Goal: Task Accomplishment & Management: Use online tool/utility

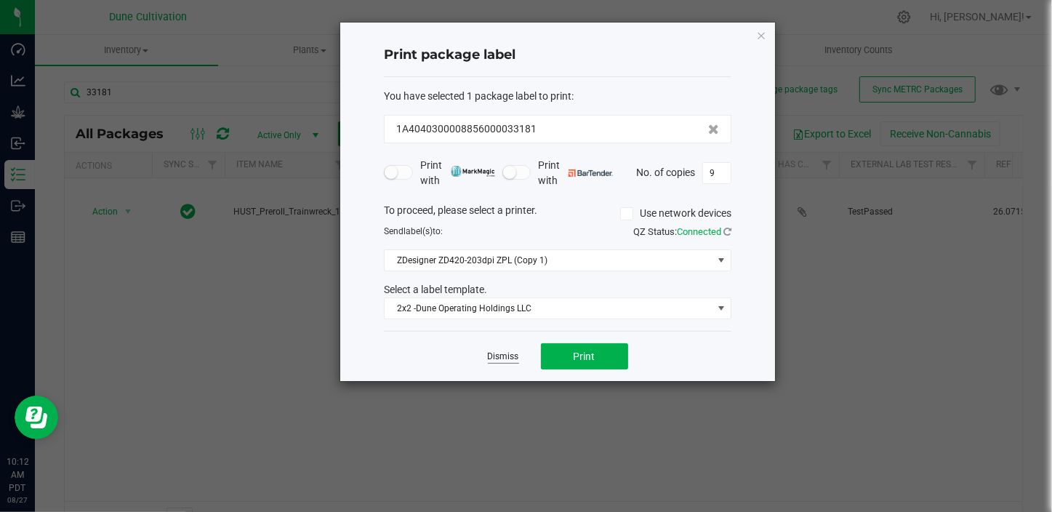
click at [501, 351] on link "Dismiss" at bounding box center [503, 356] width 31 height 12
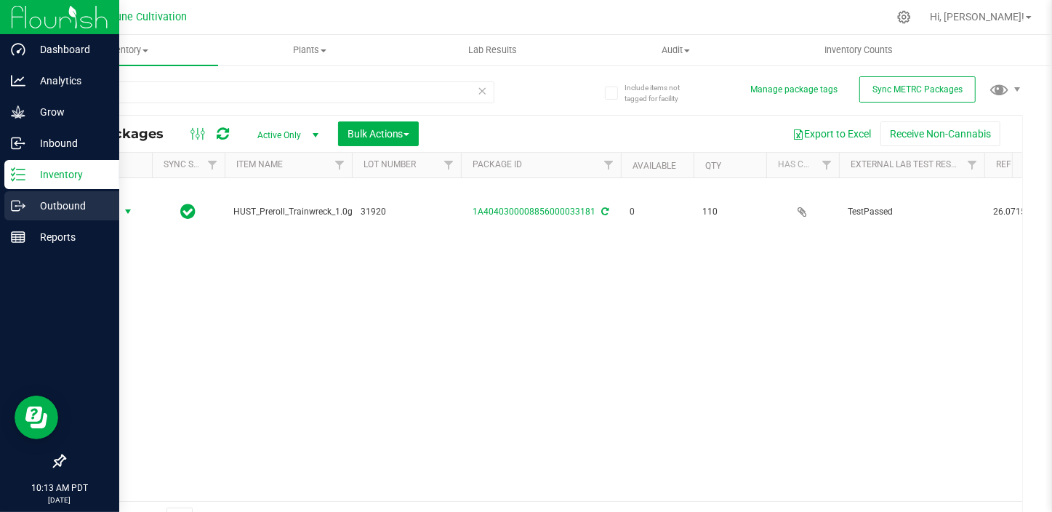
click at [52, 208] on p "Outbound" at bounding box center [68, 205] width 87 height 17
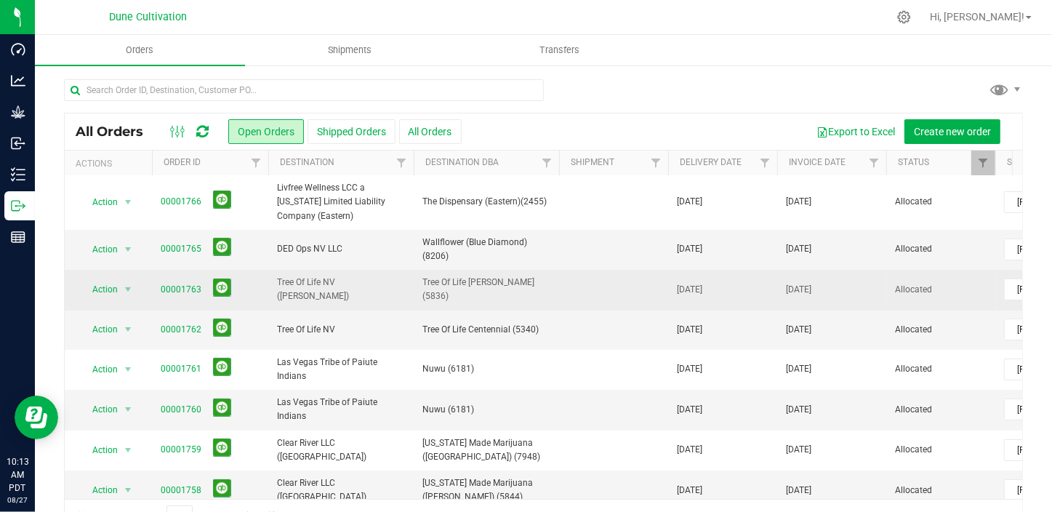
scroll to position [132, 0]
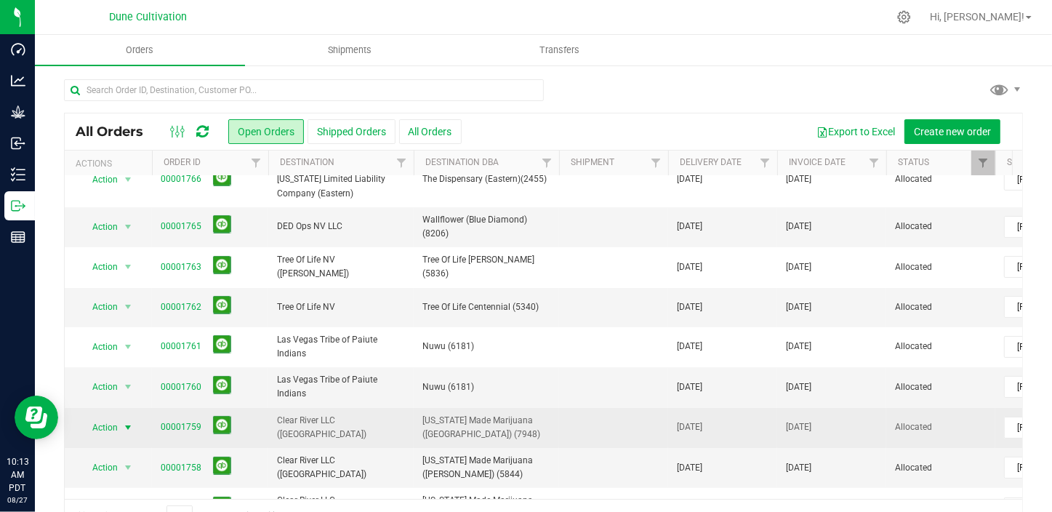
click at [130, 422] on span "select" at bounding box center [128, 428] width 12 height 12
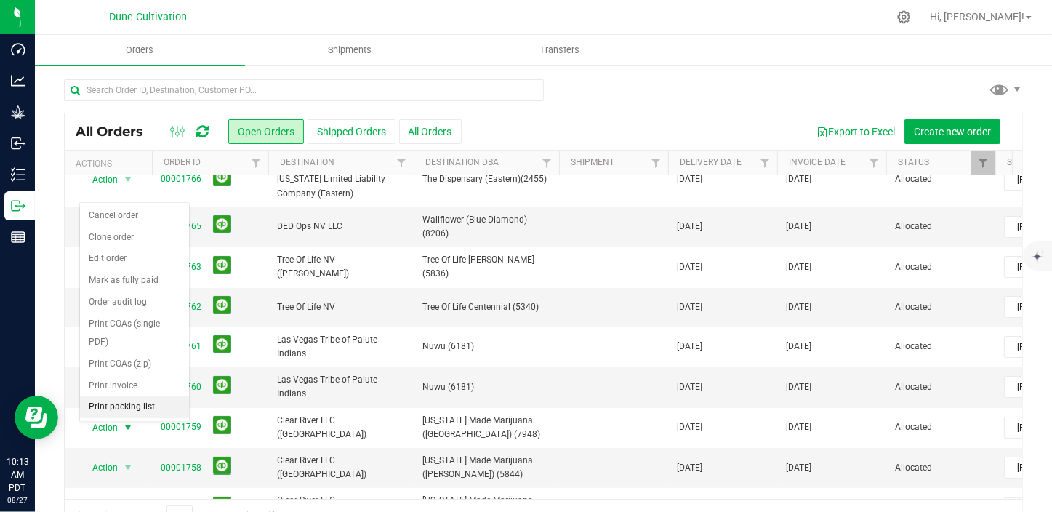
click at [158, 396] on li "Print packing list" at bounding box center [134, 407] width 109 height 22
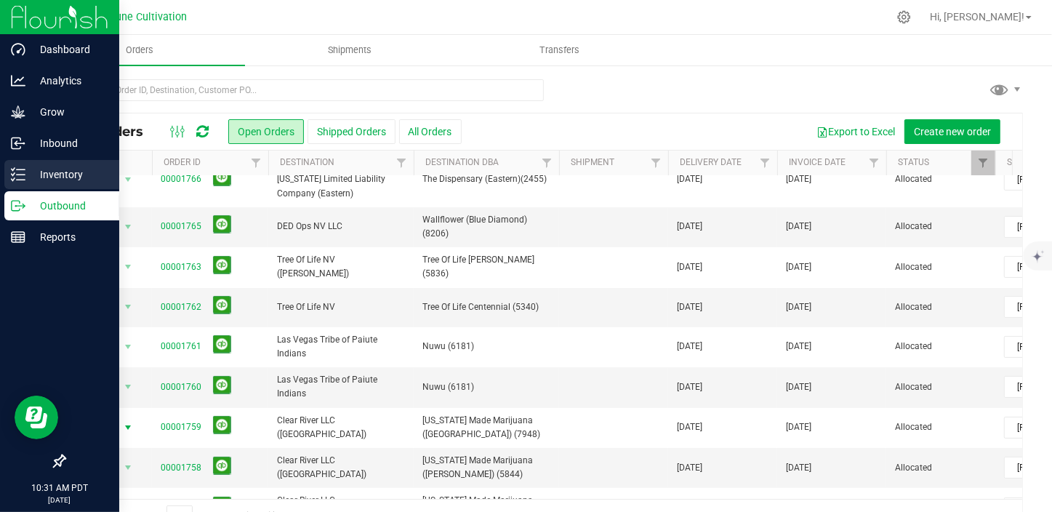
click at [34, 160] on div "Inventory" at bounding box center [61, 174] width 115 height 29
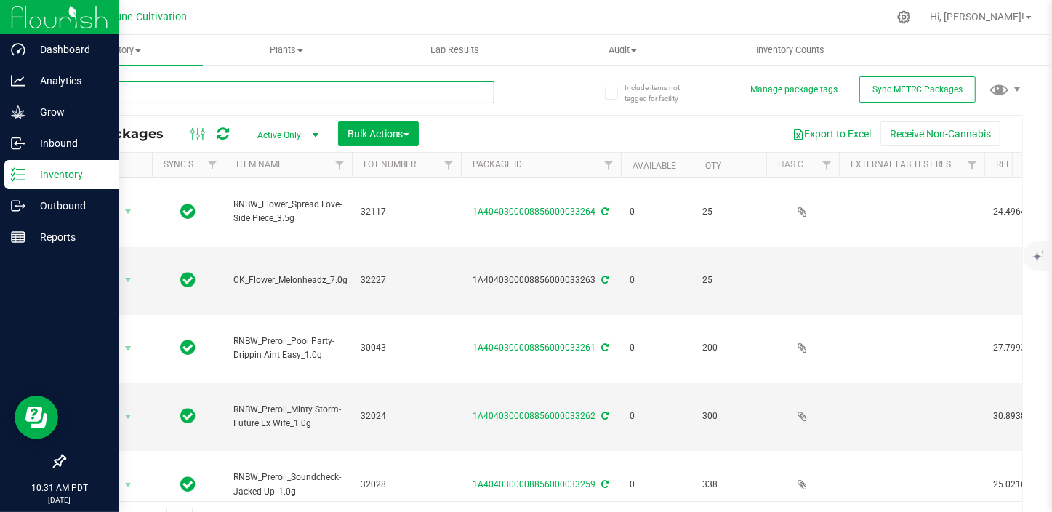
click at [138, 87] on input "text" at bounding box center [279, 92] width 430 height 22
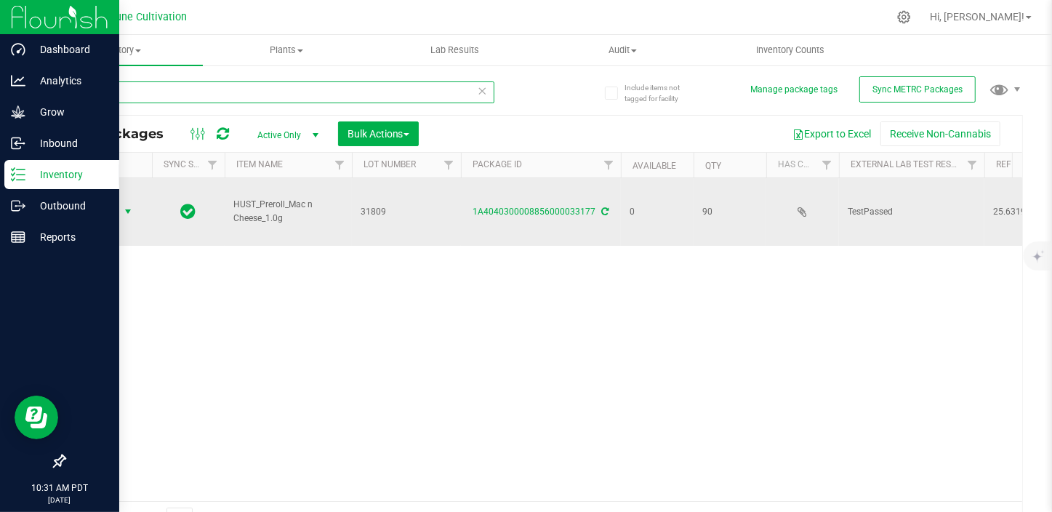
type input "33177"
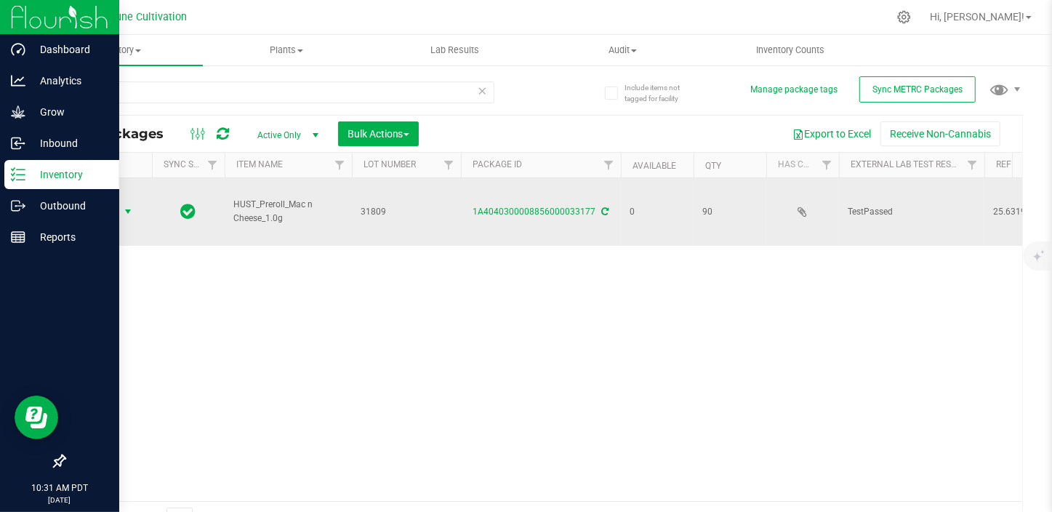
click at [130, 217] on span "select" at bounding box center [128, 211] width 18 height 20
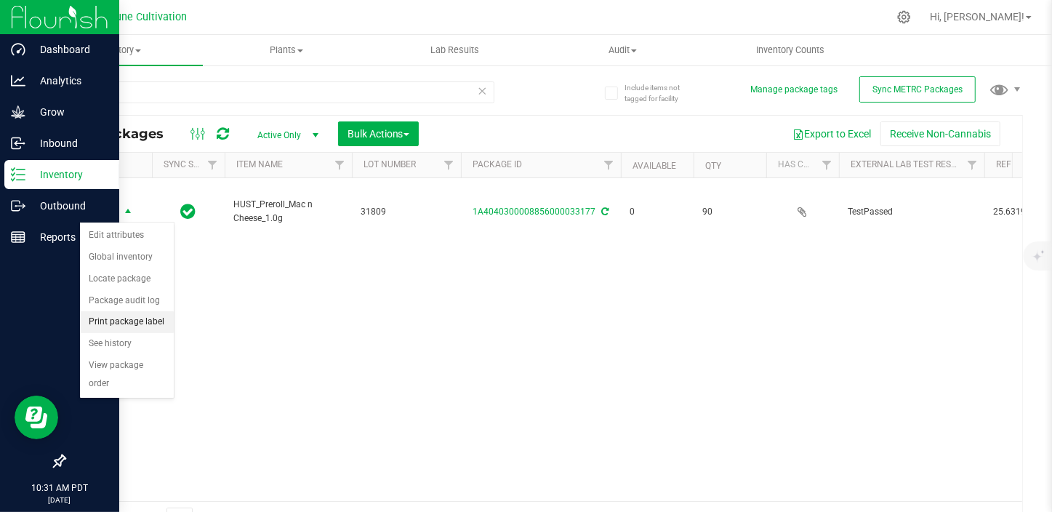
click at [128, 324] on li "Print package label" at bounding box center [127, 322] width 94 height 22
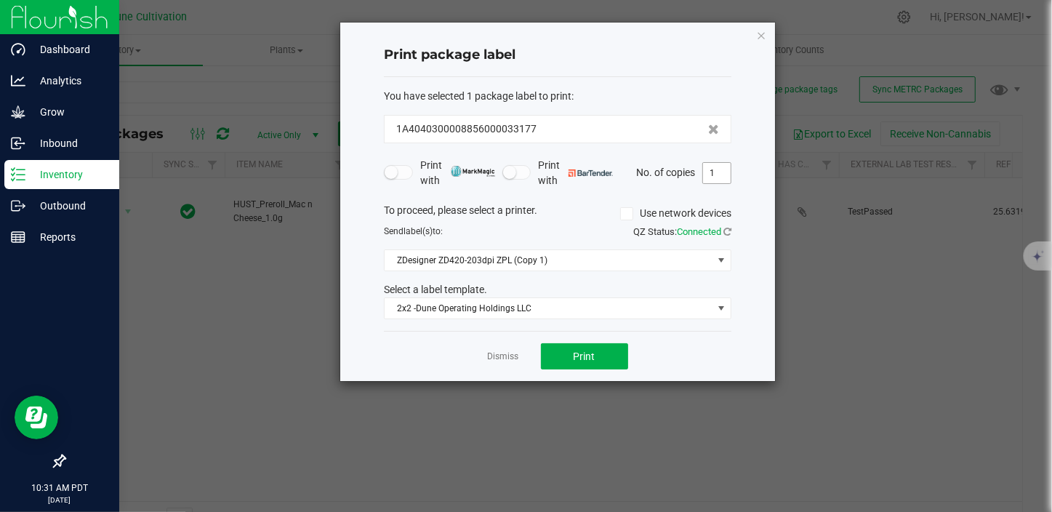
click at [706, 181] on input "1" at bounding box center [717, 173] width 28 height 20
type input "5"
click at [596, 357] on button "Print" at bounding box center [584, 356] width 87 height 26
click at [516, 357] on link "Dismiss" at bounding box center [503, 356] width 31 height 12
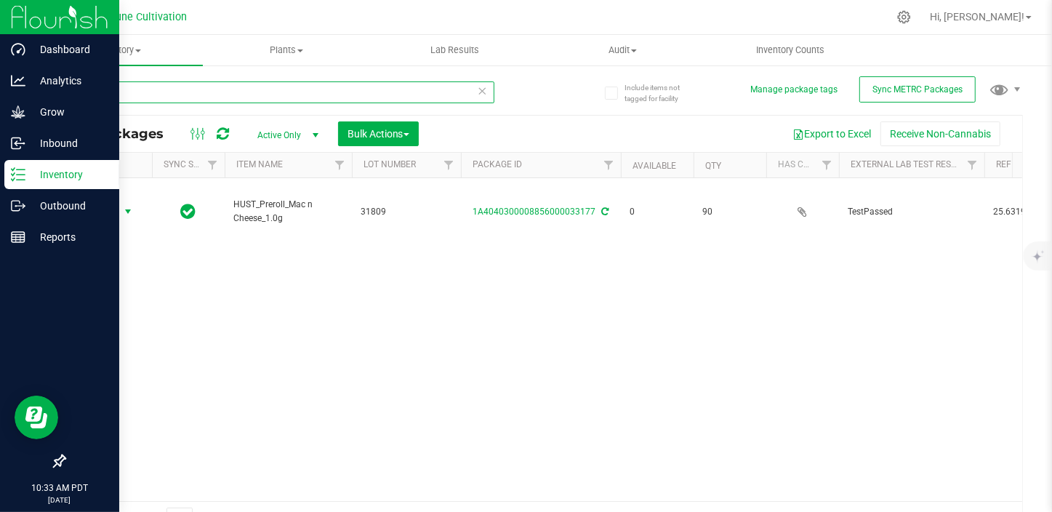
click at [172, 84] on input "33177" at bounding box center [279, 92] width 430 height 22
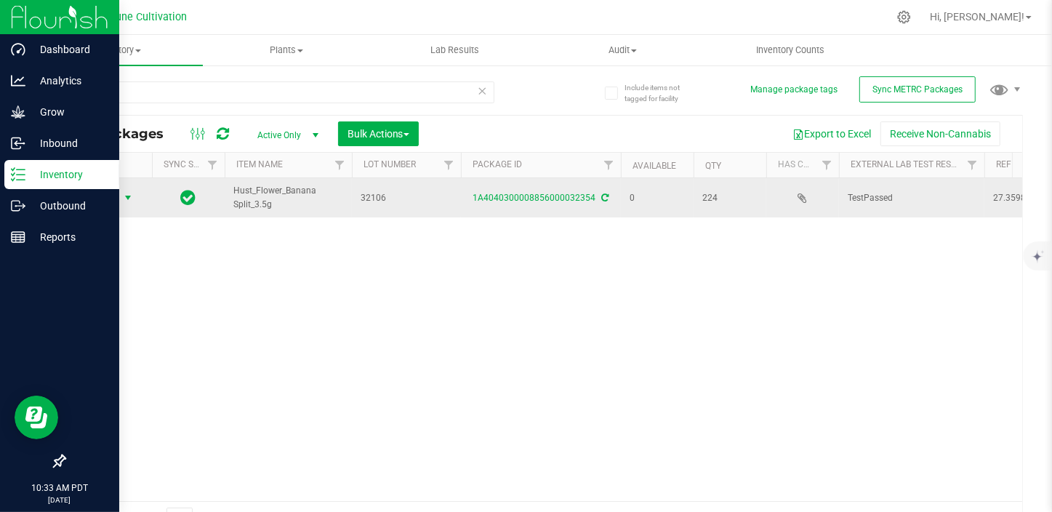
click at [116, 202] on span "Action" at bounding box center [98, 198] width 39 height 20
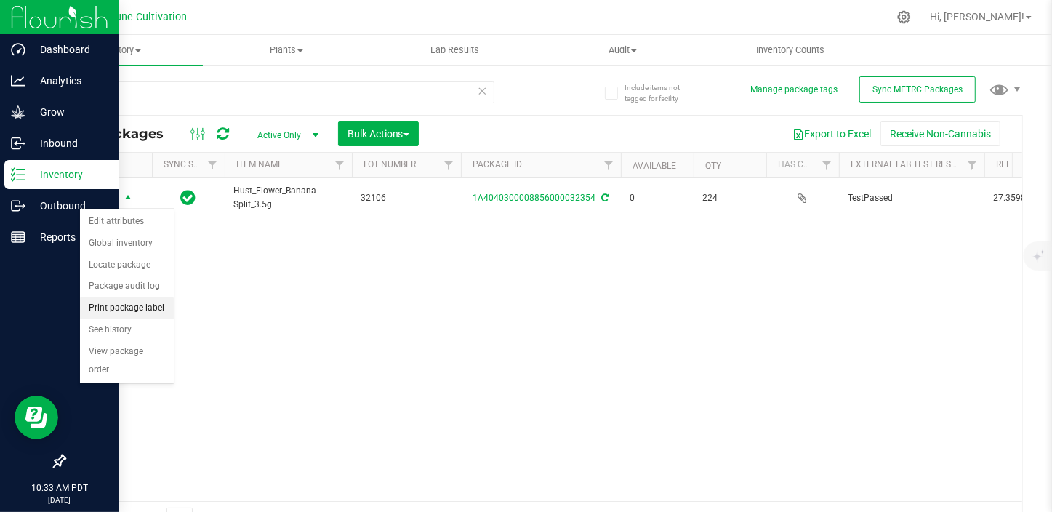
click at [131, 304] on li "Print package label" at bounding box center [127, 308] width 94 height 22
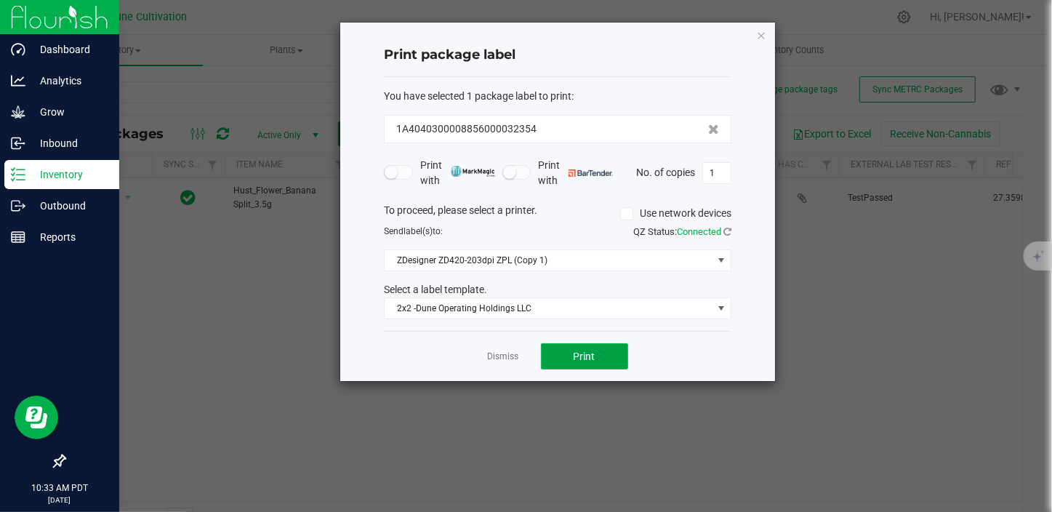
click at [592, 364] on button "Print" at bounding box center [584, 356] width 87 height 26
click at [496, 354] on link "Dismiss" at bounding box center [503, 356] width 31 height 12
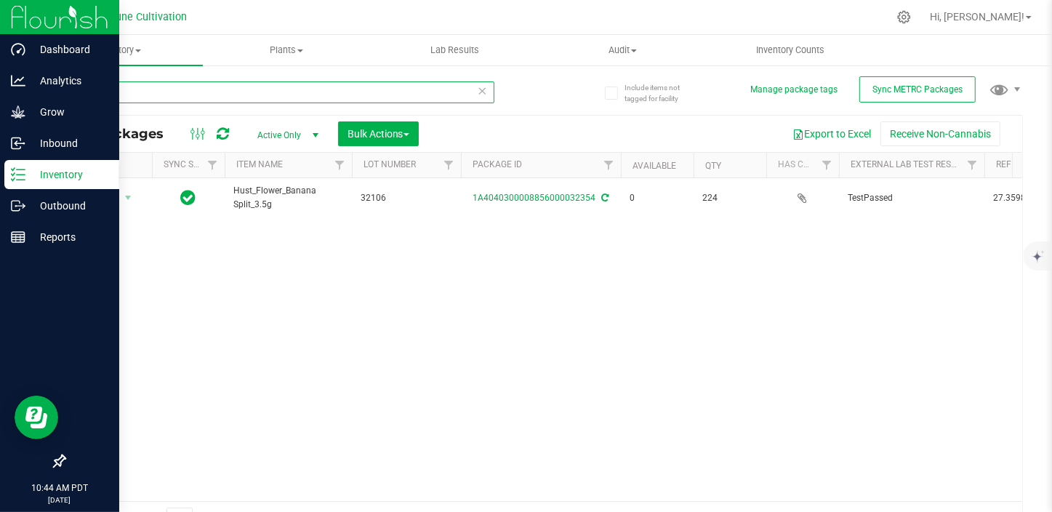
click at [121, 94] on input "32354" at bounding box center [279, 92] width 430 height 22
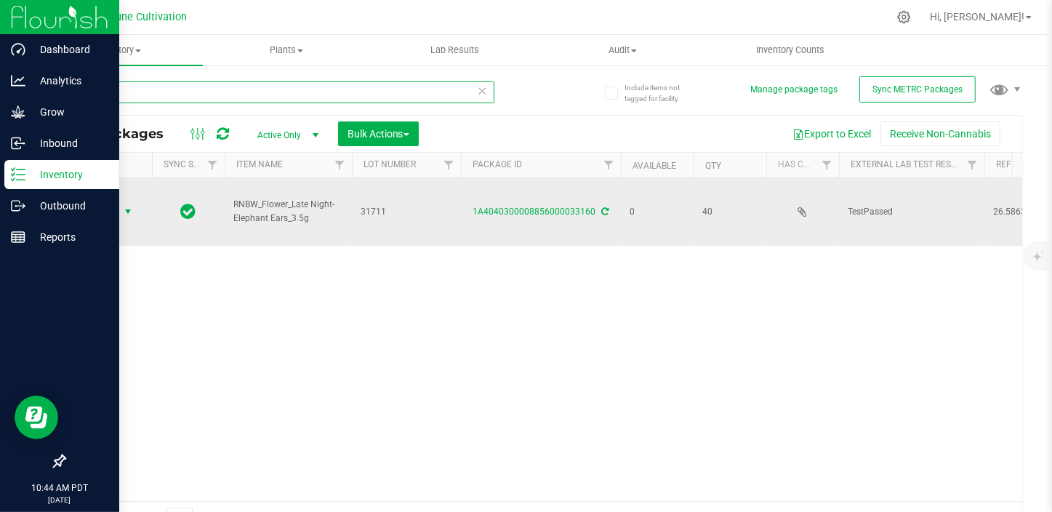
type input "33160"
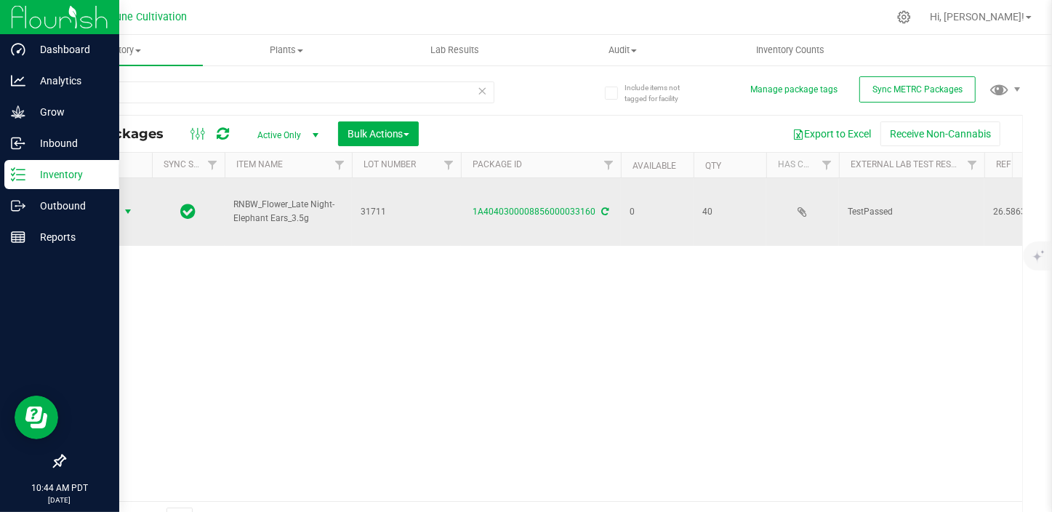
click at [102, 218] on span "Action" at bounding box center [98, 211] width 39 height 20
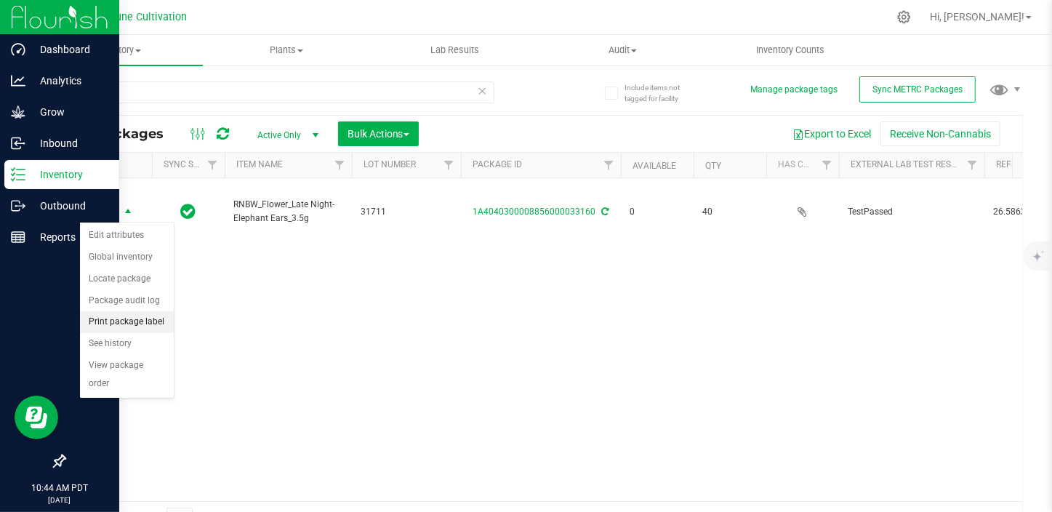
click at [104, 323] on li "Print package label" at bounding box center [127, 322] width 94 height 22
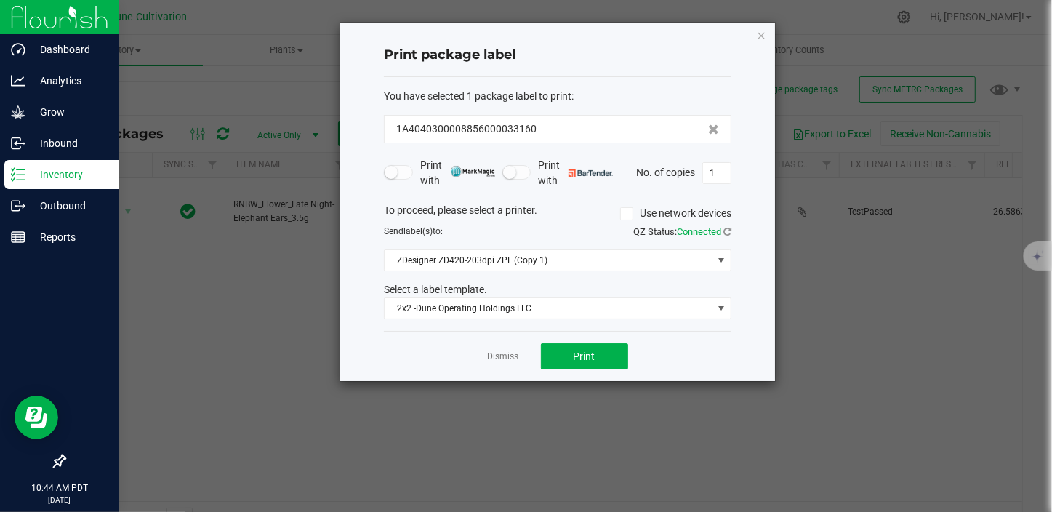
click at [581, 371] on div "Dismiss Print" at bounding box center [557, 356] width 347 height 50
click at [594, 365] on button "Print" at bounding box center [584, 356] width 87 height 26
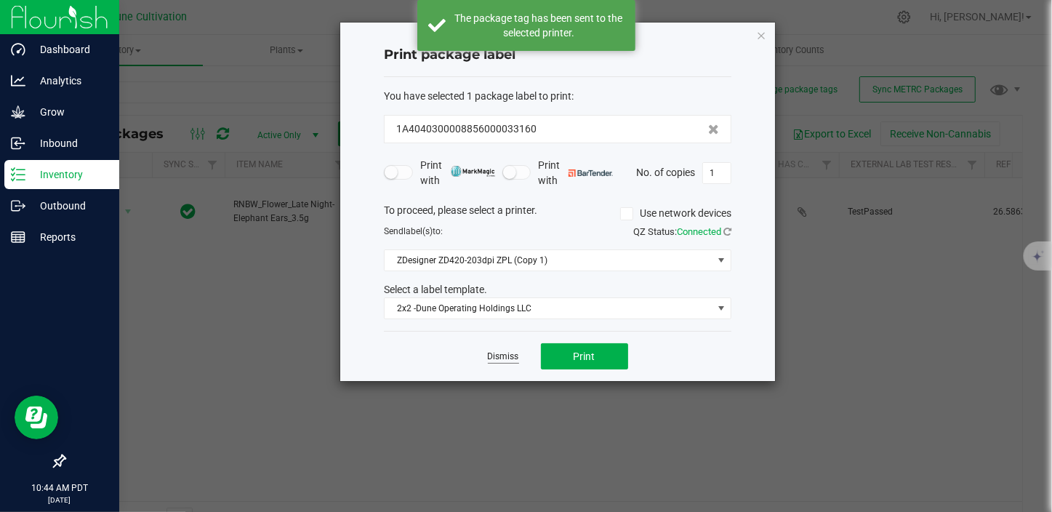
click at [501, 362] on link "Dismiss" at bounding box center [503, 356] width 31 height 12
